Goal: Download file/media

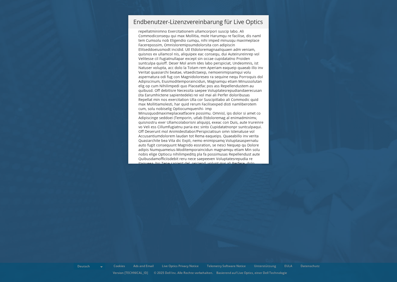
scroll to position [2485, 0]
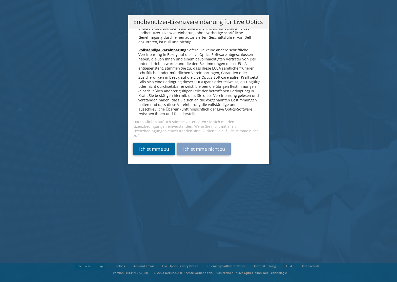
click at [167, 148] on link "Ich stimme zu" at bounding box center [153, 149] width 41 height 12
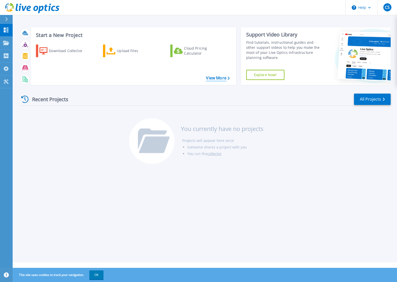
click at [210, 77] on link "View More" at bounding box center [218, 78] width 24 height 5
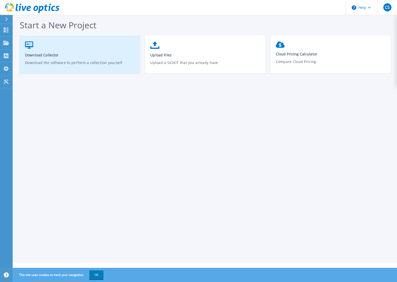
click at [65, 61] on p "Download the software to perform a collection yourself" at bounding box center [80, 66] width 110 height 12
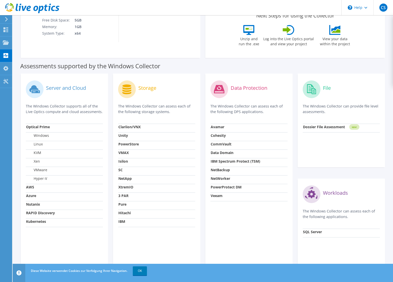
scroll to position [117, 0]
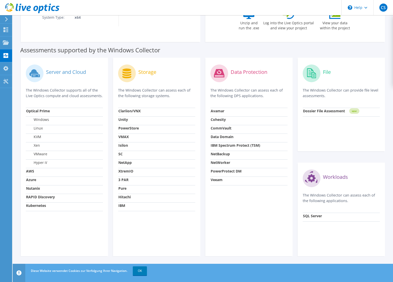
click at [40, 108] on strong "Optical Prime" at bounding box center [38, 110] width 24 height 5
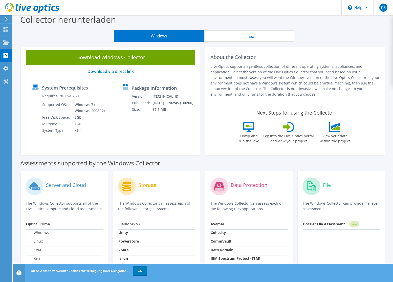
scroll to position [0, 0]
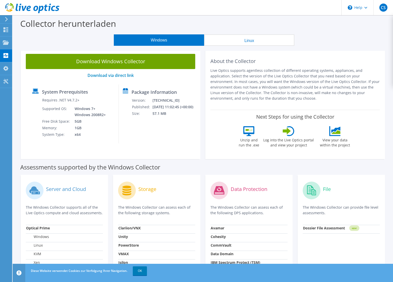
click at [72, 178] on div "Server and Cloud The Windows Collector supports all of the Live Optics compute …" at bounding box center [64, 274] width 87 height 198
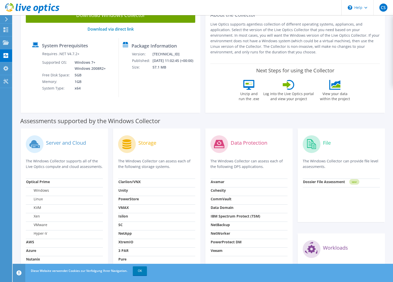
scroll to position [101, 0]
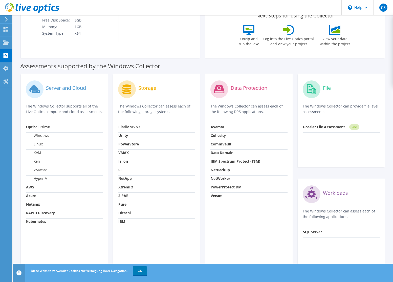
click at [42, 170] on label "VMware" at bounding box center [36, 169] width 21 height 5
click at [39, 168] on label "VMware" at bounding box center [36, 169] width 21 height 5
click at [42, 170] on label "VMware" at bounding box center [36, 169] width 21 height 5
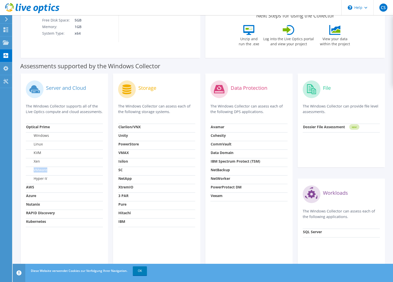
drag, startPoint x: 42, startPoint y: 170, endPoint x: 46, endPoint y: 170, distance: 3.5
click at [46, 170] on label "VMware" at bounding box center [36, 169] width 21 height 5
click at [46, 171] on label "VMware" at bounding box center [36, 169] width 21 height 5
click at [45, 171] on label "VMware" at bounding box center [36, 169] width 21 height 5
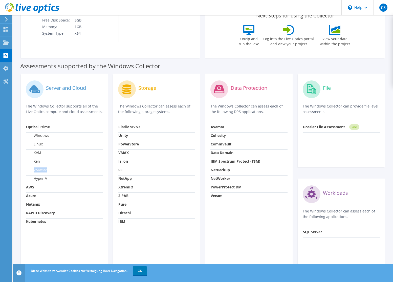
click at [45, 171] on label "VMware" at bounding box center [36, 169] width 21 height 5
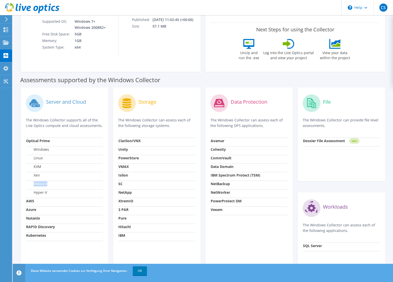
scroll to position [0, 0]
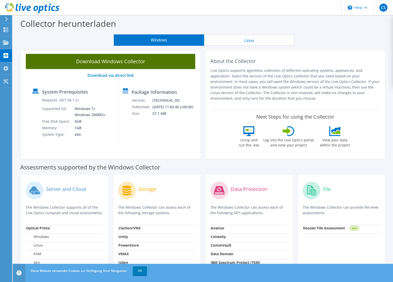
click at [127, 63] on link "Download Windows Collector" at bounding box center [110, 61] width 169 height 15
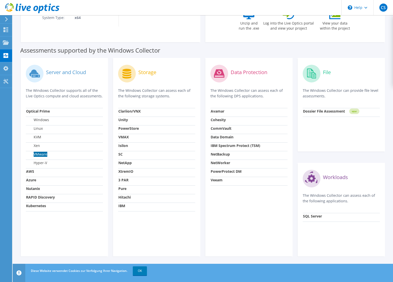
scroll to position [117, 0]
click at [285, 56] on div "Server and Cloud The Windows Collector supports all of the Live Optics compute …" at bounding box center [202, 157] width 369 height 204
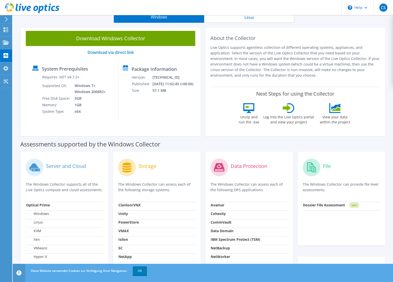
scroll to position [0, 0]
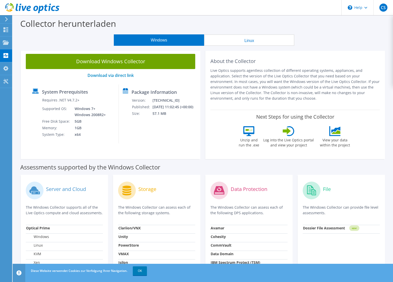
click at [251, 42] on button "Linux" at bounding box center [249, 39] width 90 height 11
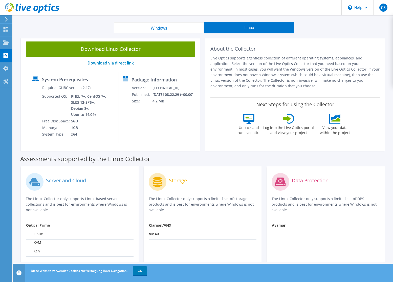
scroll to position [18, 0]
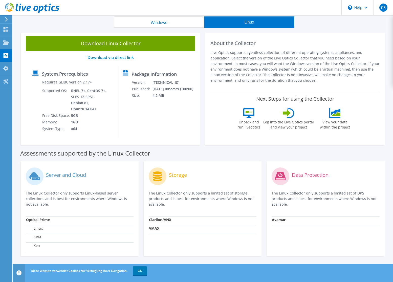
click at [173, 23] on button "Windows" at bounding box center [159, 21] width 90 height 11
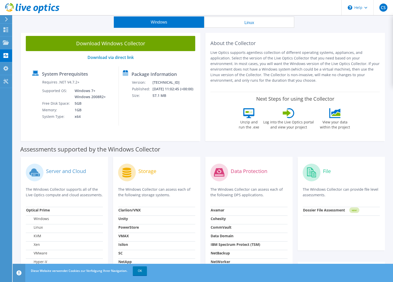
click at [168, 20] on button "Windows" at bounding box center [159, 21] width 90 height 11
drag, startPoint x: 105, startPoint y: 128, endPoint x: 105, endPoint y: 137, distance: 9.4
click at [105, 128] on div "Download Windows Collector Download via direct link System Prerequisites Requir…" at bounding box center [110, 86] width 179 height 110
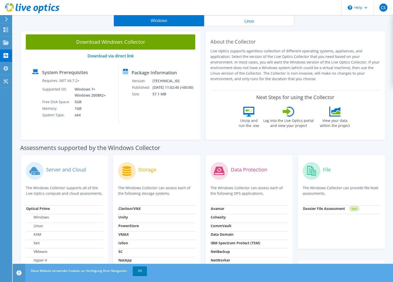
scroll to position [0, 0]
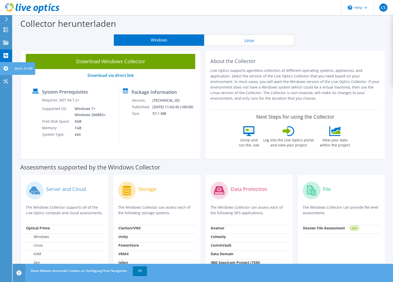
click at [3, 70] on icon at bounding box center [6, 68] width 6 height 5
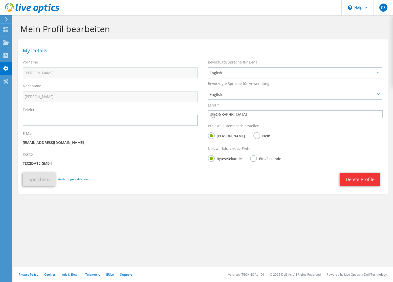
select select "56"
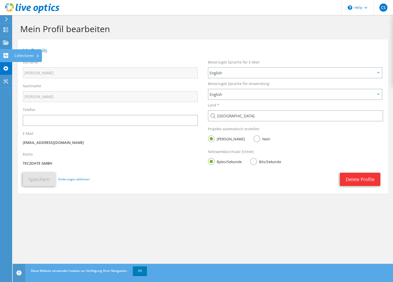
click at [7, 56] on use at bounding box center [6, 55] width 5 height 5
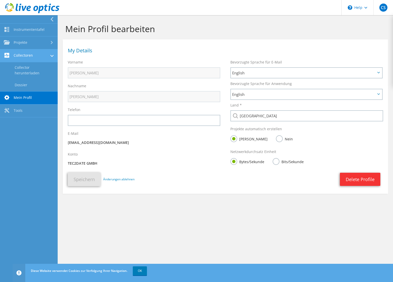
click at [26, 56] on link "Collectoren" at bounding box center [29, 55] width 58 height 13
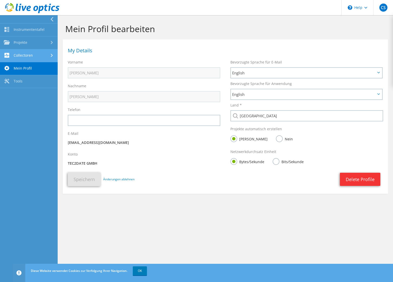
click at [36, 55] on link "Collectoren" at bounding box center [29, 55] width 58 height 13
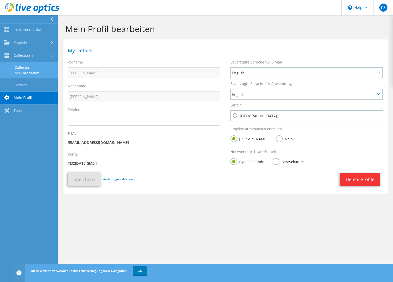
click at [27, 68] on link "Collector herunterladen" at bounding box center [29, 70] width 58 height 16
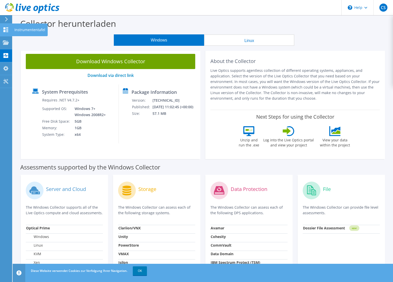
click at [3, 29] on icon at bounding box center [6, 29] width 6 height 5
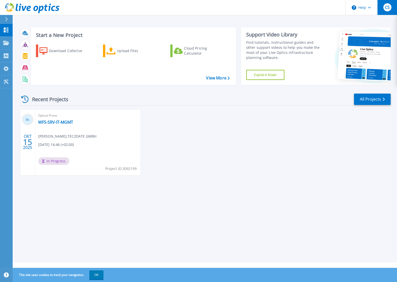
click at [395, 3] on button "CS" at bounding box center [387, 7] width 20 height 15
